Goal: Task Accomplishment & Management: Complete application form

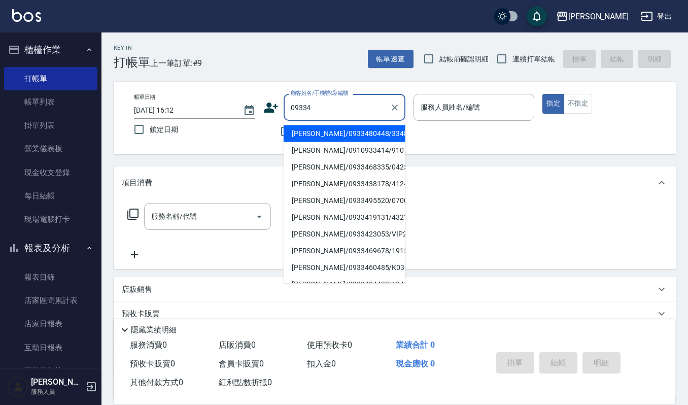
click at [350, 128] on li "[PERSON_NAME]/0933480448/33480448" at bounding box center [345, 133] width 122 height 17
type input "[PERSON_NAME]/0933480448/33480448"
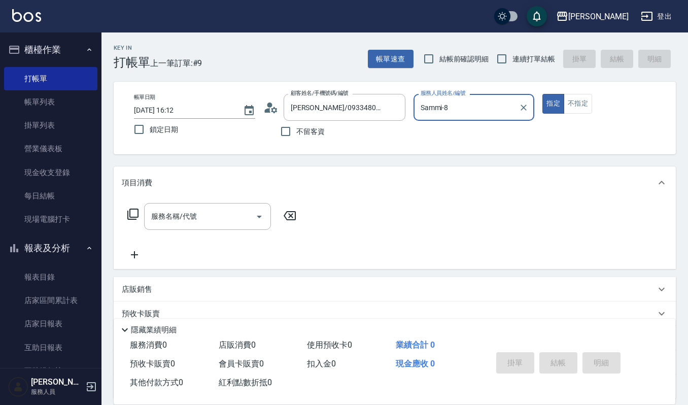
type input "Sammi-8"
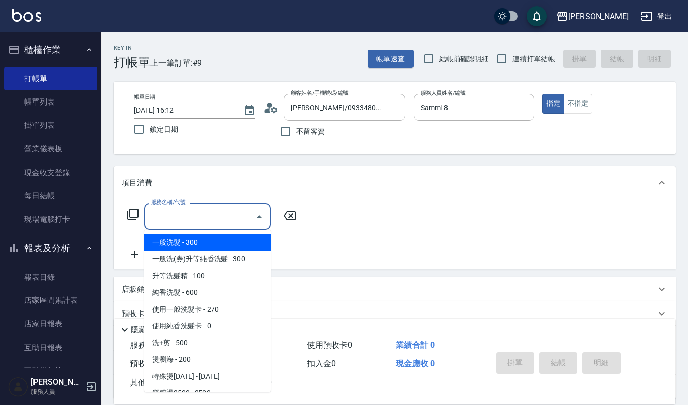
click at [230, 220] on input "服務名稱/代號" at bounding box center [200, 217] width 103 height 18
click at [206, 244] on span "一般洗髮 - 300" at bounding box center [207, 242] width 127 height 17
type input "一般洗髮(101)"
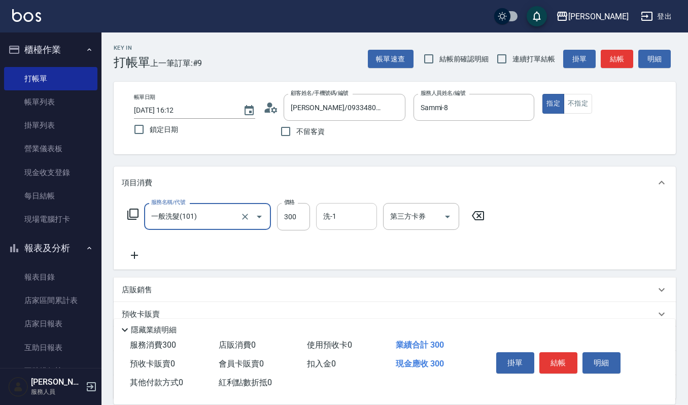
click at [330, 226] on div "洗-1" at bounding box center [346, 216] width 61 height 27
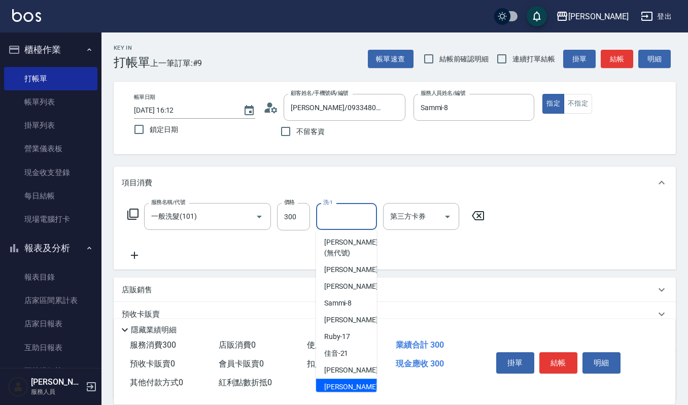
click at [338, 382] on span "郁涵 -23" at bounding box center [356, 387] width 64 height 11
type input "郁涵-23"
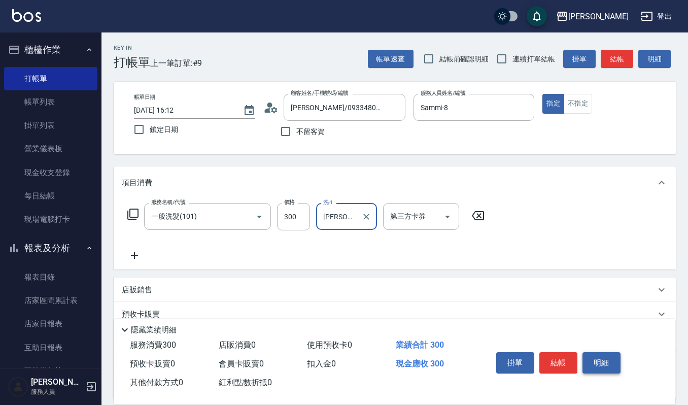
click at [592, 358] on button "明細" at bounding box center [602, 362] width 38 height 21
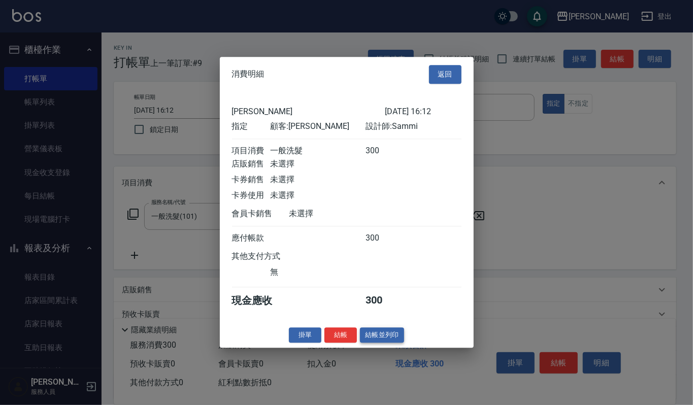
click at [366, 336] on button "結帳並列印" at bounding box center [382, 335] width 44 height 16
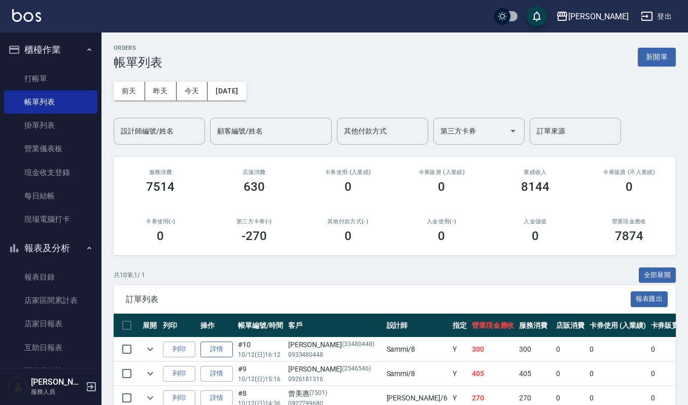
click at [220, 349] on link "詳情" at bounding box center [217, 350] width 32 height 16
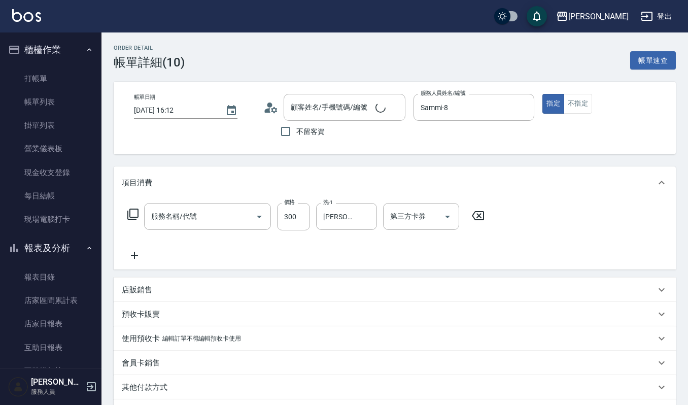
type input "2025/10/12 16:12"
type input "Sammi-8"
type input "一般洗髮(101)"
type input "朱敏玲/0933480448/33480448"
click at [260, 218] on icon "Open" at bounding box center [259, 217] width 12 height 12
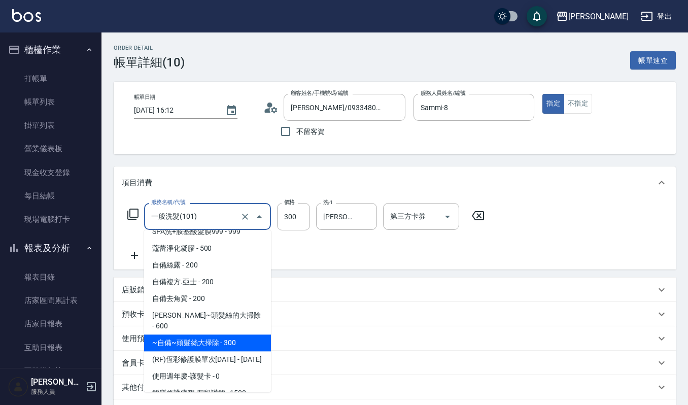
scroll to position [1015, 0]
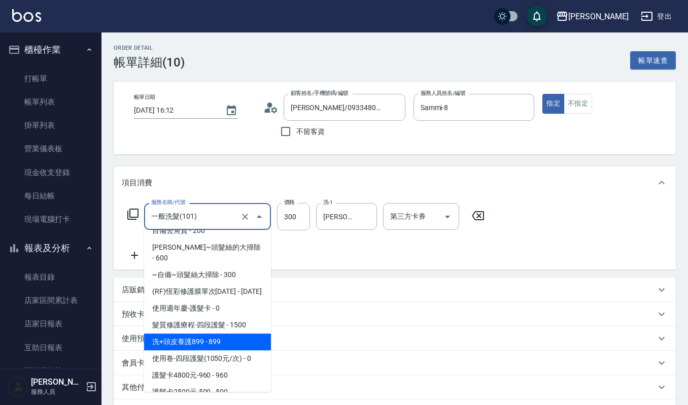
click at [238, 334] on span "洗+頭皮養護899 - 899" at bounding box center [207, 342] width 127 height 17
type input "洗+頭皮養護899(554)"
type input "899"
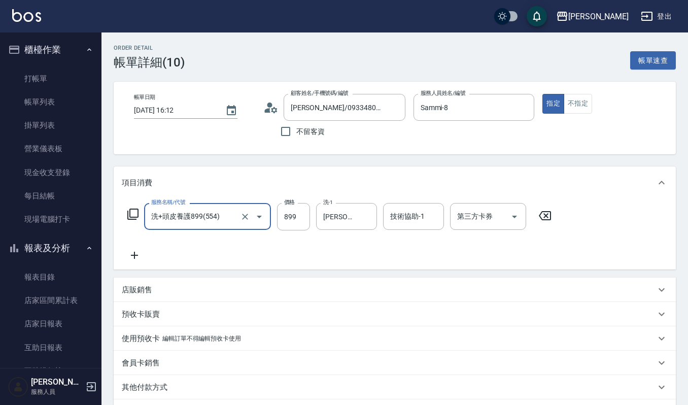
click at [260, 218] on icon "Open" at bounding box center [259, 217] width 12 height 12
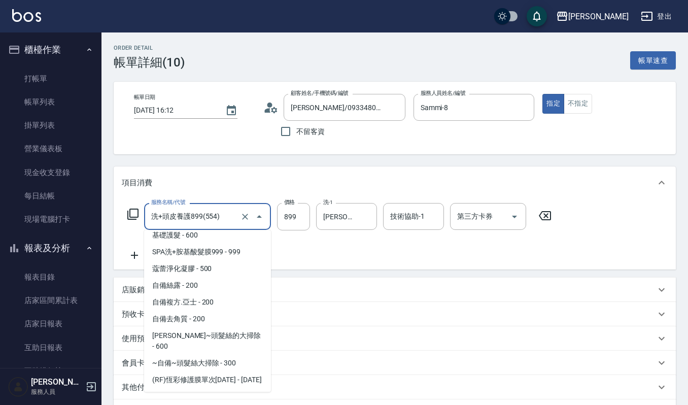
scroll to position [907, 0]
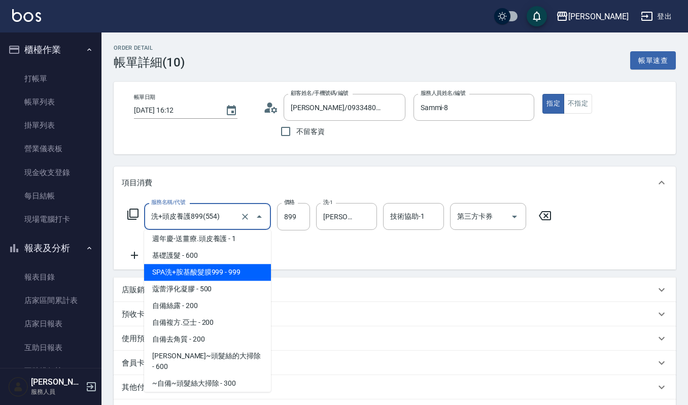
click at [247, 264] on span "SPA洗+胺基酸髮膜999 - 999" at bounding box center [207, 272] width 127 height 17
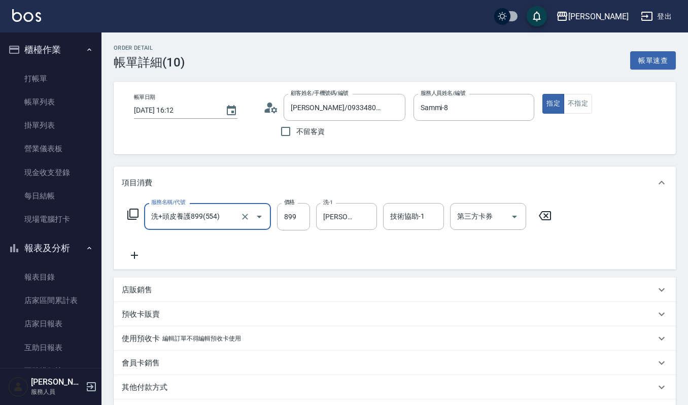
type input "SPA洗+胺基酸髮膜999(529)"
type input "999"
click at [402, 208] on div "協助-1 協助-1" at bounding box center [413, 216] width 61 height 27
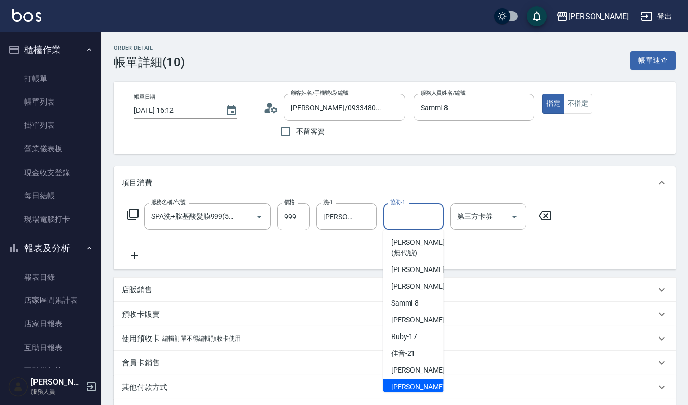
click at [402, 387] on span "郁涵 -23" at bounding box center [423, 387] width 64 height 11
type input "郁涵-23"
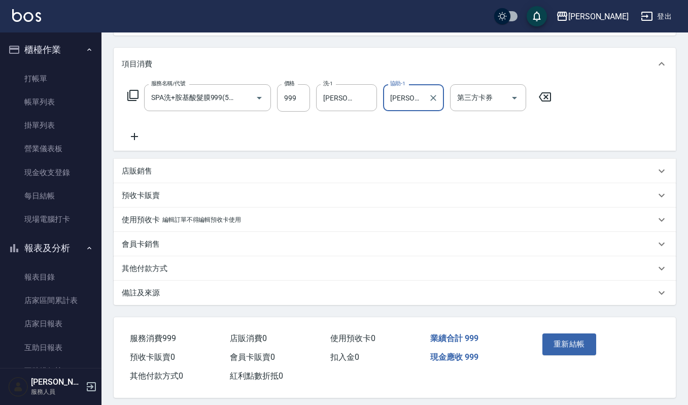
scroll to position [126, 0]
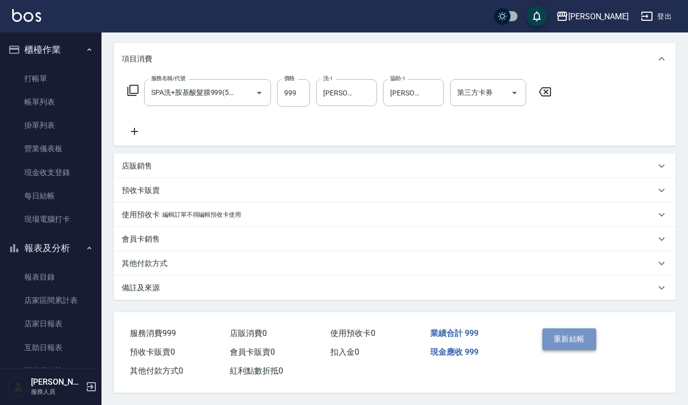
click at [573, 337] on button "重新結帳" at bounding box center [570, 338] width 54 height 21
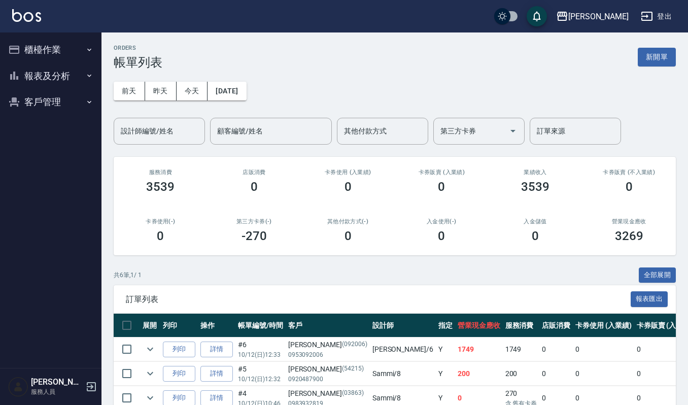
scroll to position [68, 0]
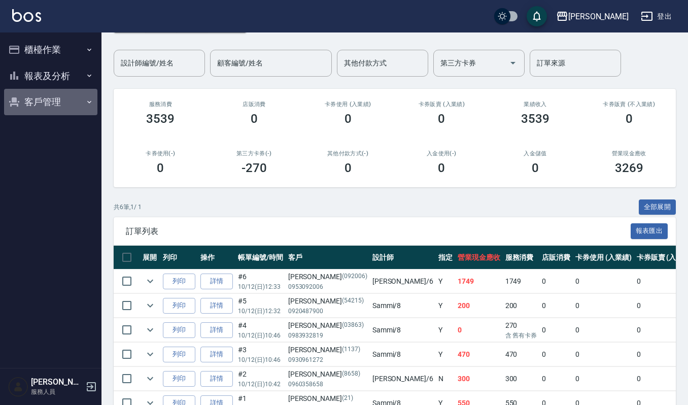
click at [49, 104] on button "客戶管理" at bounding box center [50, 102] width 93 height 26
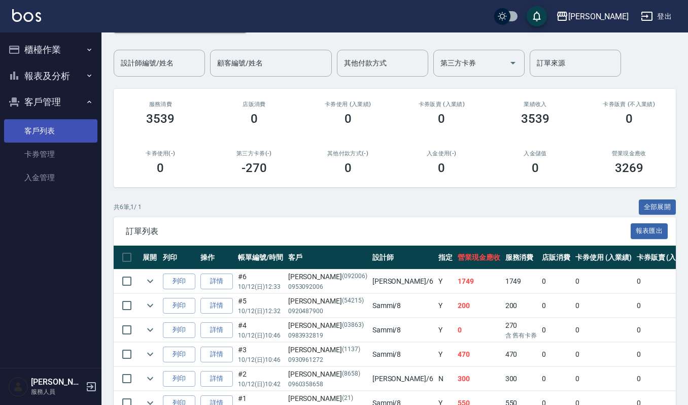
click at [50, 126] on link "客戶列表" at bounding box center [50, 130] width 93 height 23
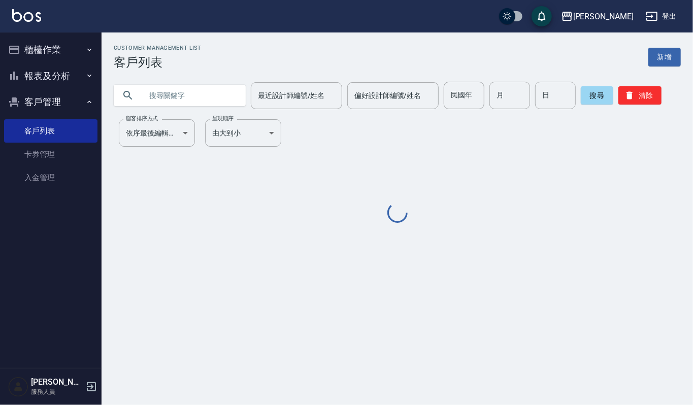
click at [175, 98] on input "text" at bounding box center [189, 95] width 95 height 27
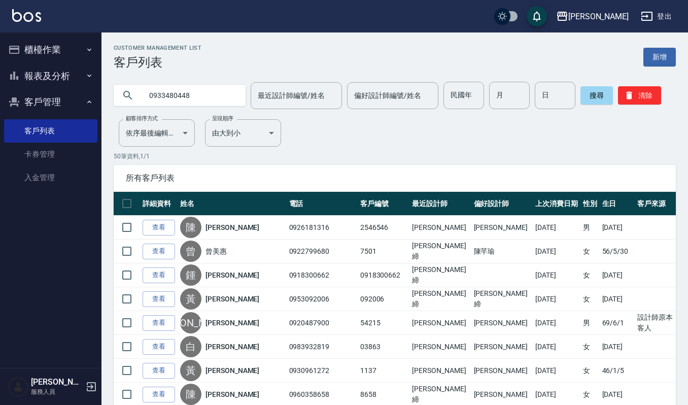
type input "0933480448"
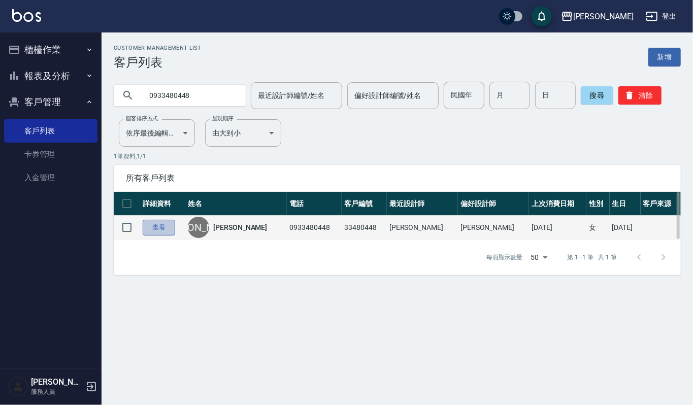
click at [169, 227] on link "查看" at bounding box center [159, 228] width 32 height 16
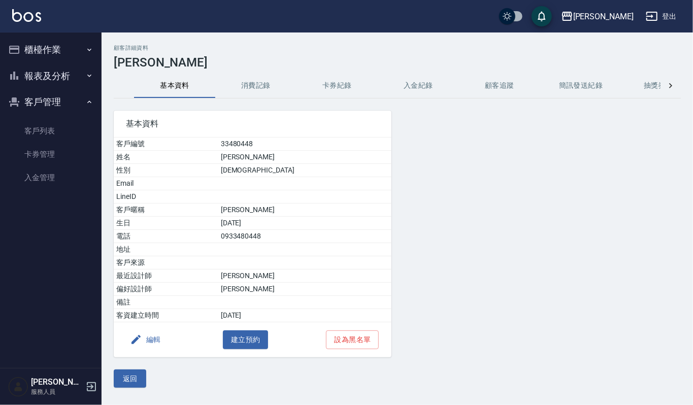
click at [246, 86] on button "消費記錄" at bounding box center [255, 86] width 81 height 24
